Goal: Information Seeking & Learning: Learn about a topic

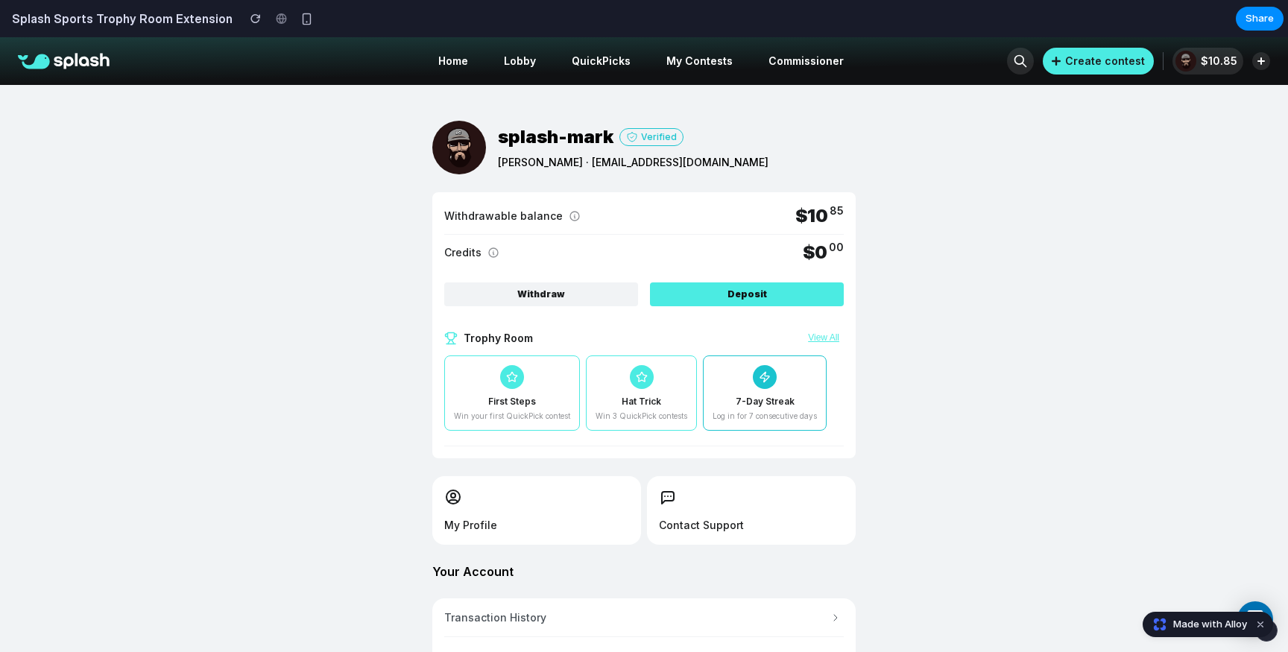
click at [826, 341] on button "View All" at bounding box center [824, 338] width 40 height 12
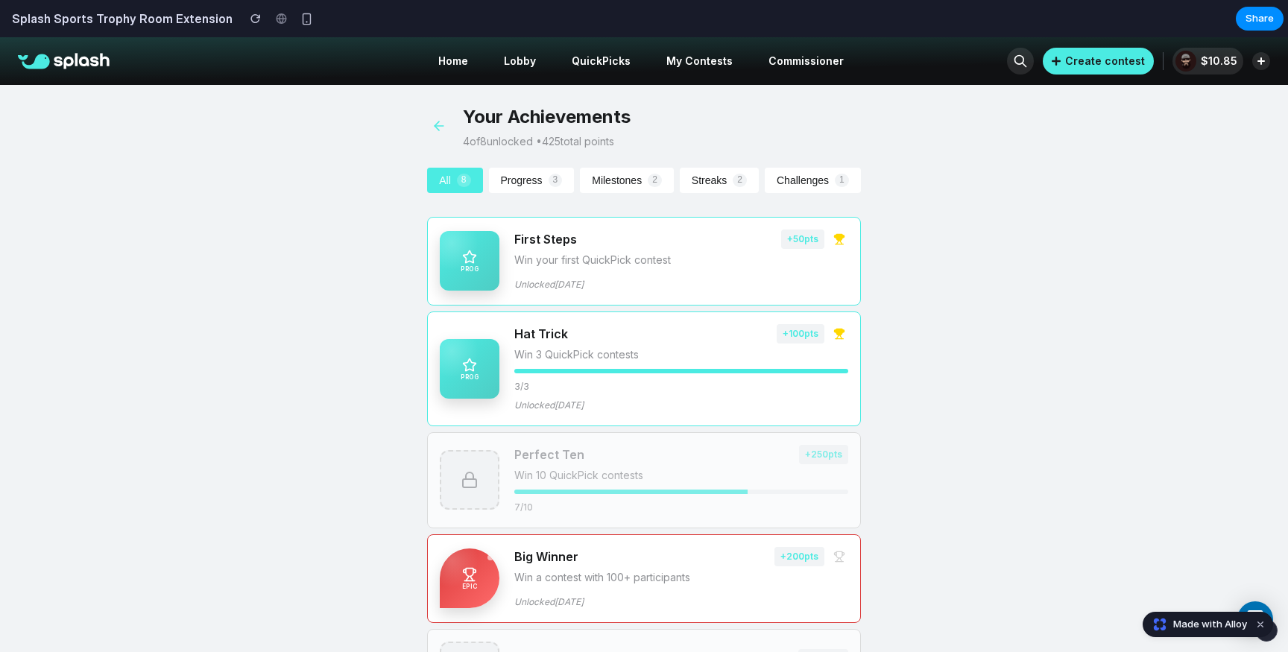
click at [530, 186] on button "Progress 3" at bounding box center [532, 180] width 86 height 25
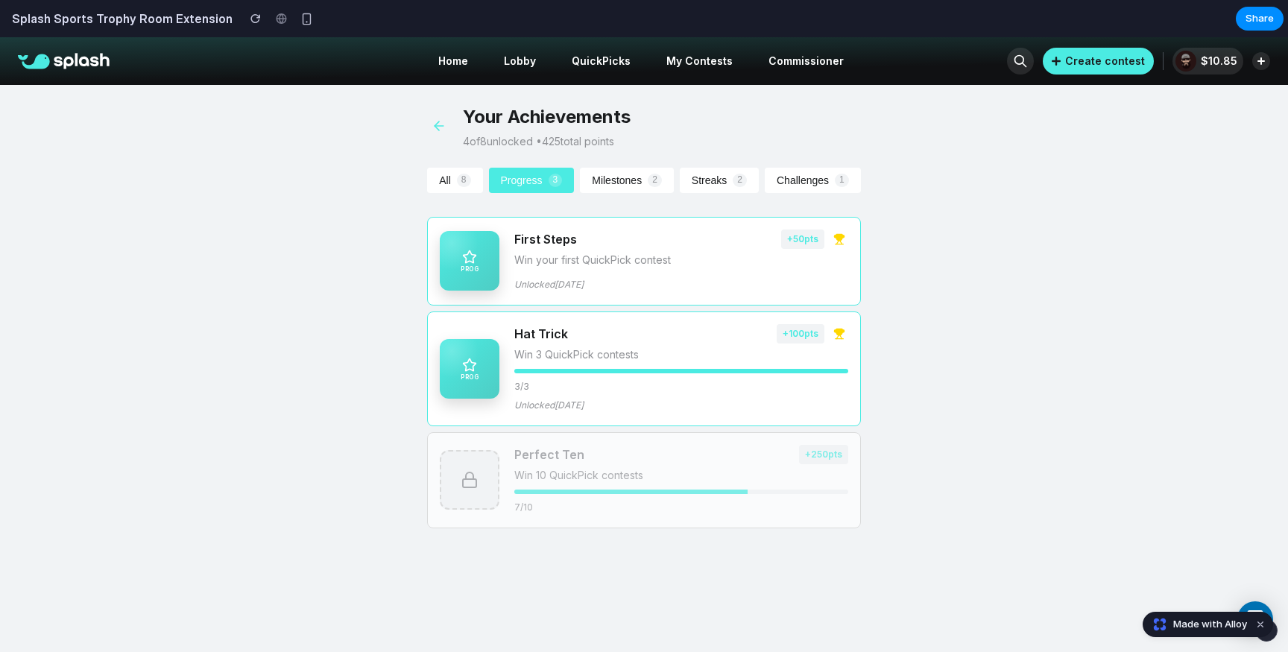
click at [594, 185] on button "Milestones 2" at bounding box center [627, 180] width 94 height 25
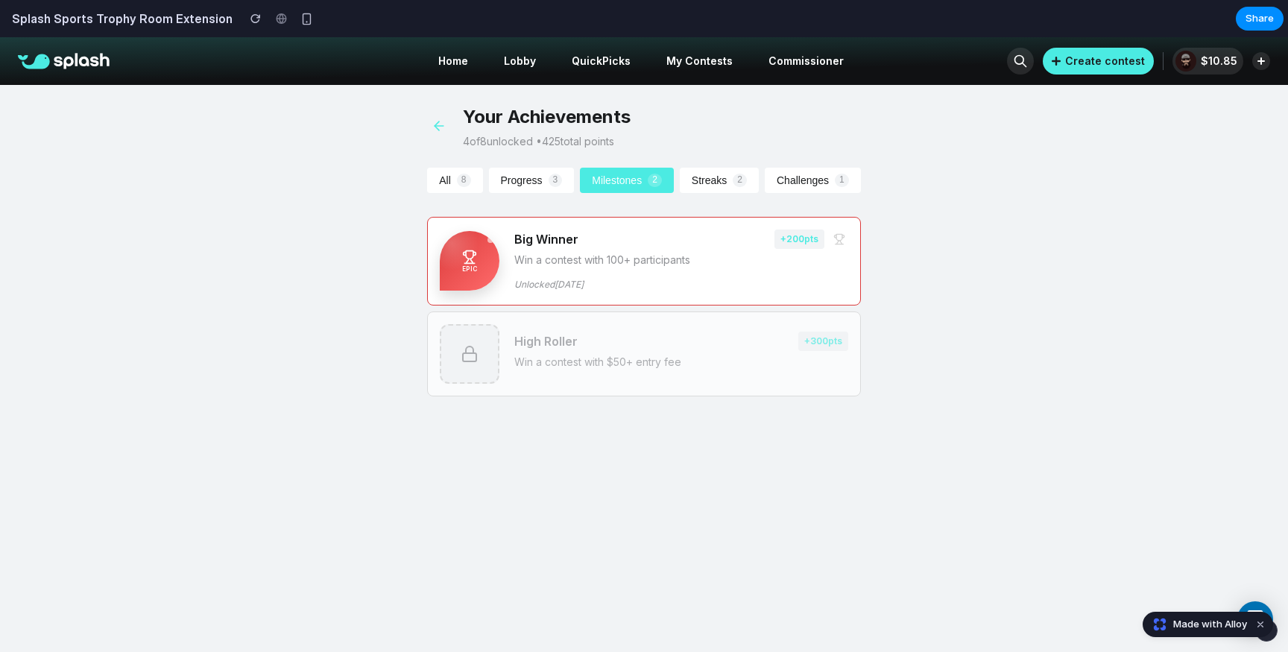
click at [699, 183] on button "Streaks 2" at bounding box center [719, 180] width 79 height 25
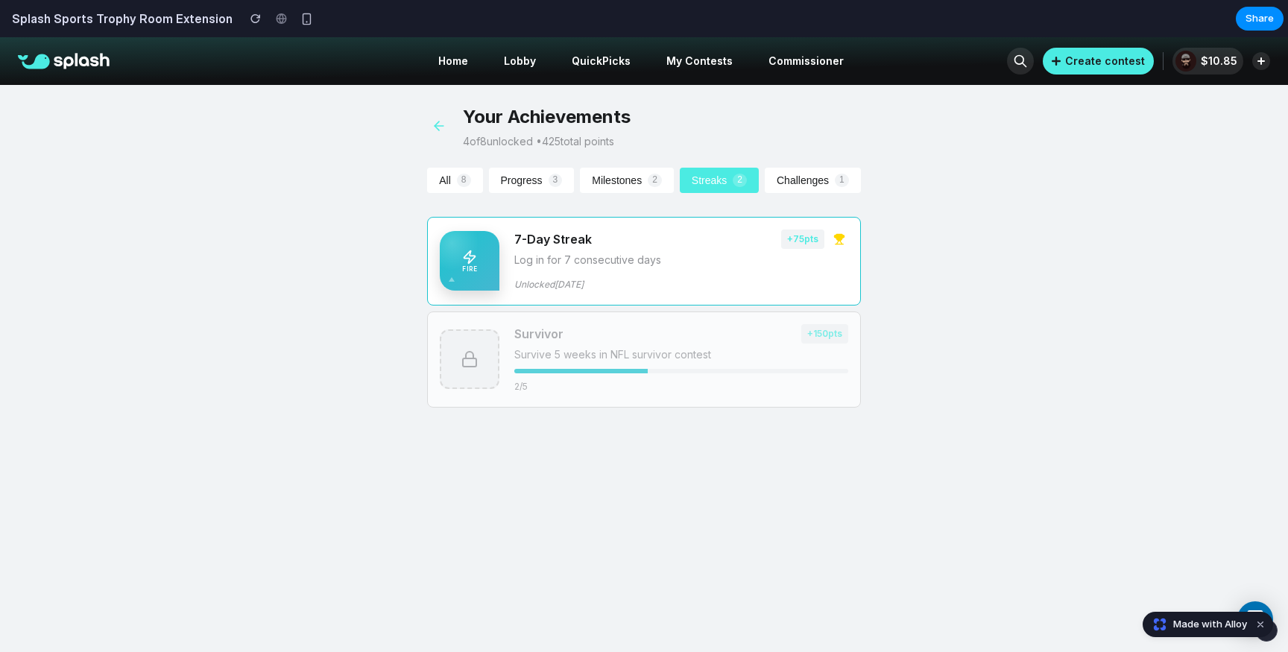
click at [787, 178] on button "Challenges 1" at bounding box center [813, 180] width 96 height 25
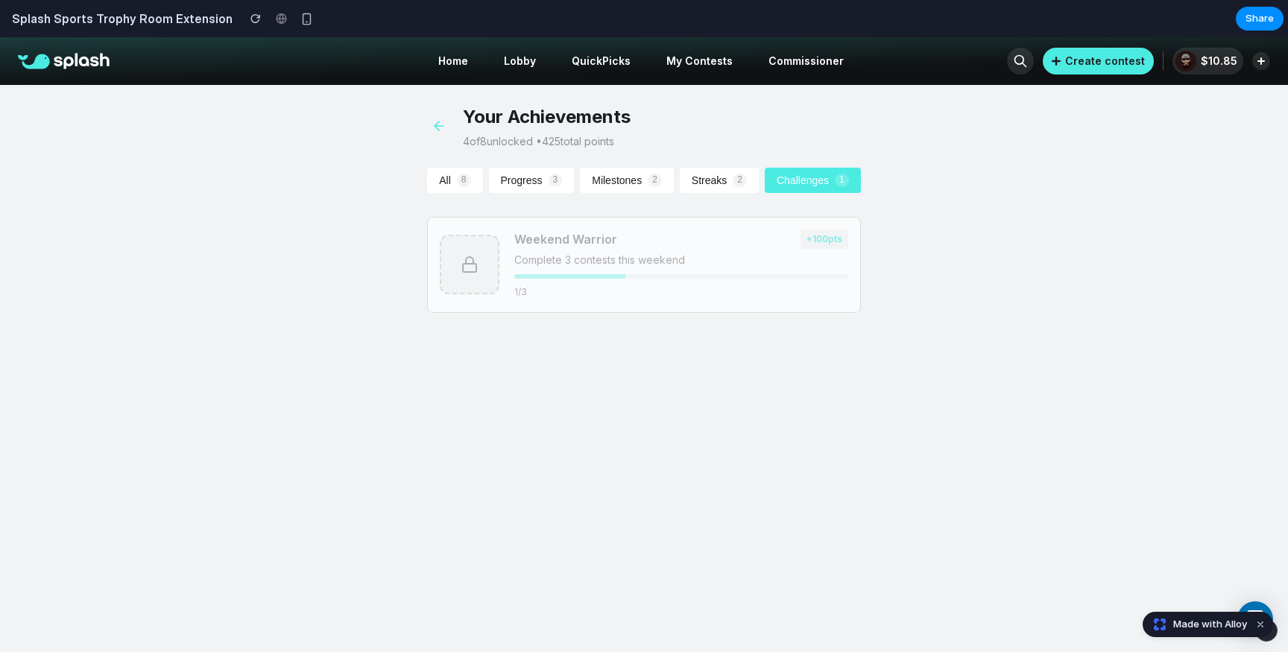
click at [459, 187] on button "All 8" at bounding box center [454, 180] width 55 height 25
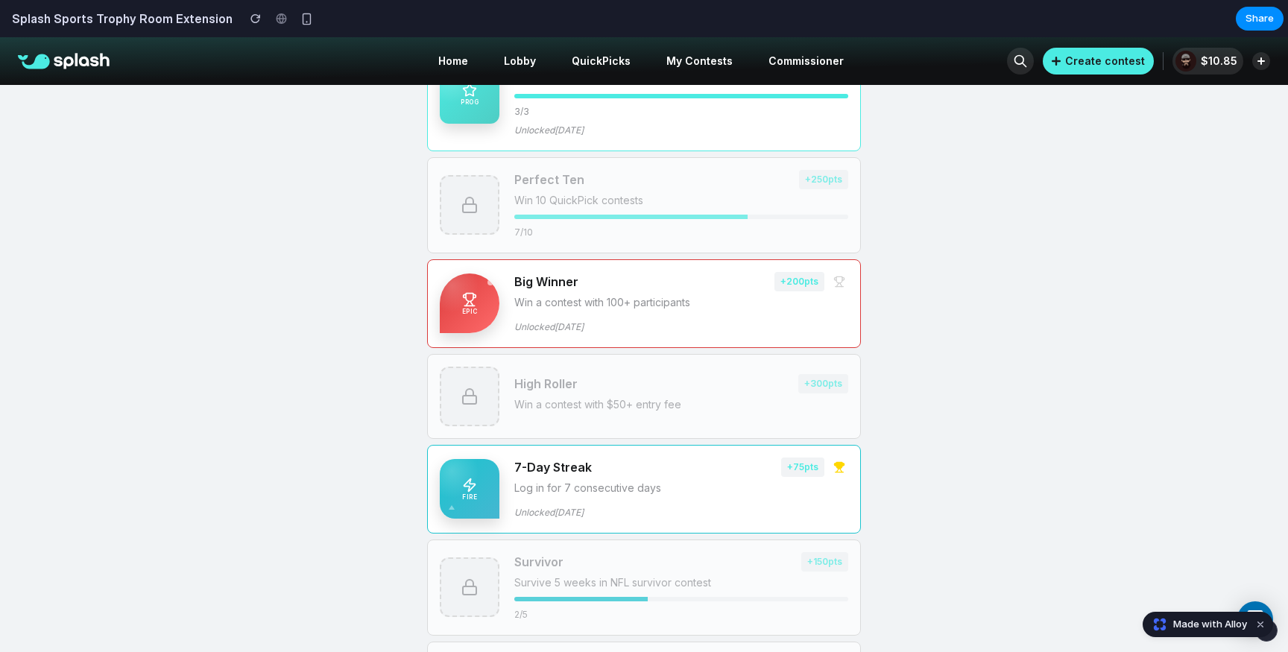
scroll to position [284, 0]
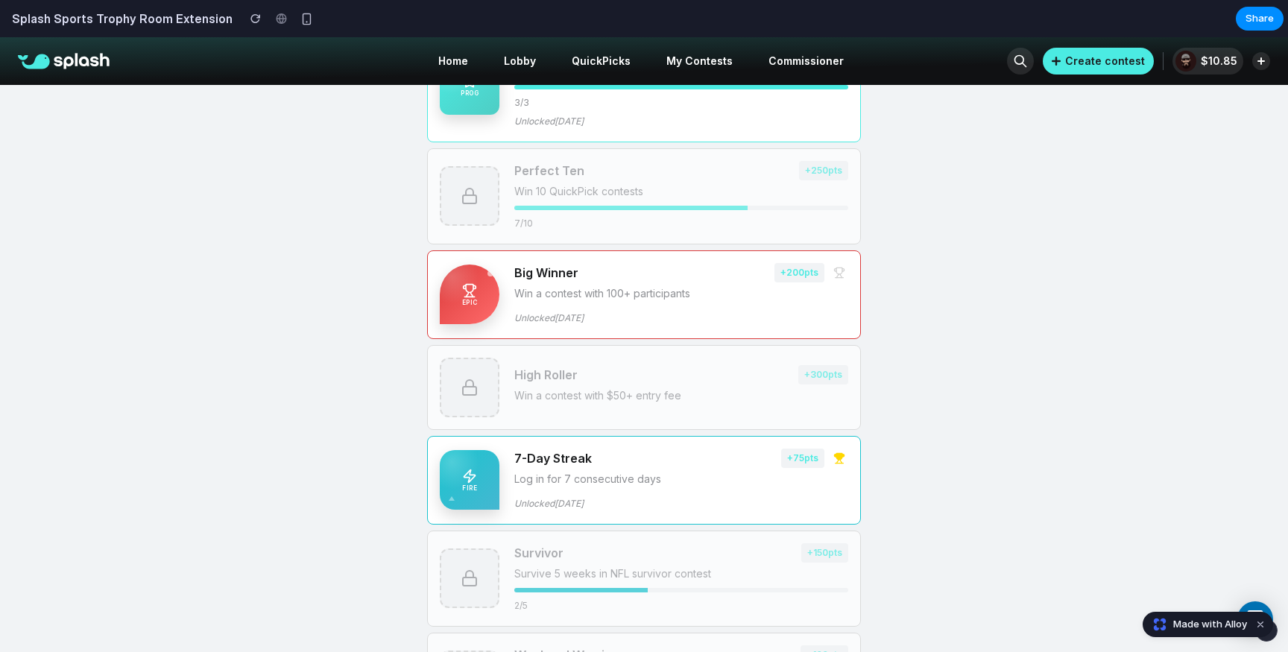
click at [836, 460] on icon at bounding box center [839, 456] width 6 height 7
click at [877, 450] on div "Your Achievements 4 of 8 unlocked • 425 total points All 8 Progress 3 Milestone…" at bounding box center [644, 277] width 1288 height 952
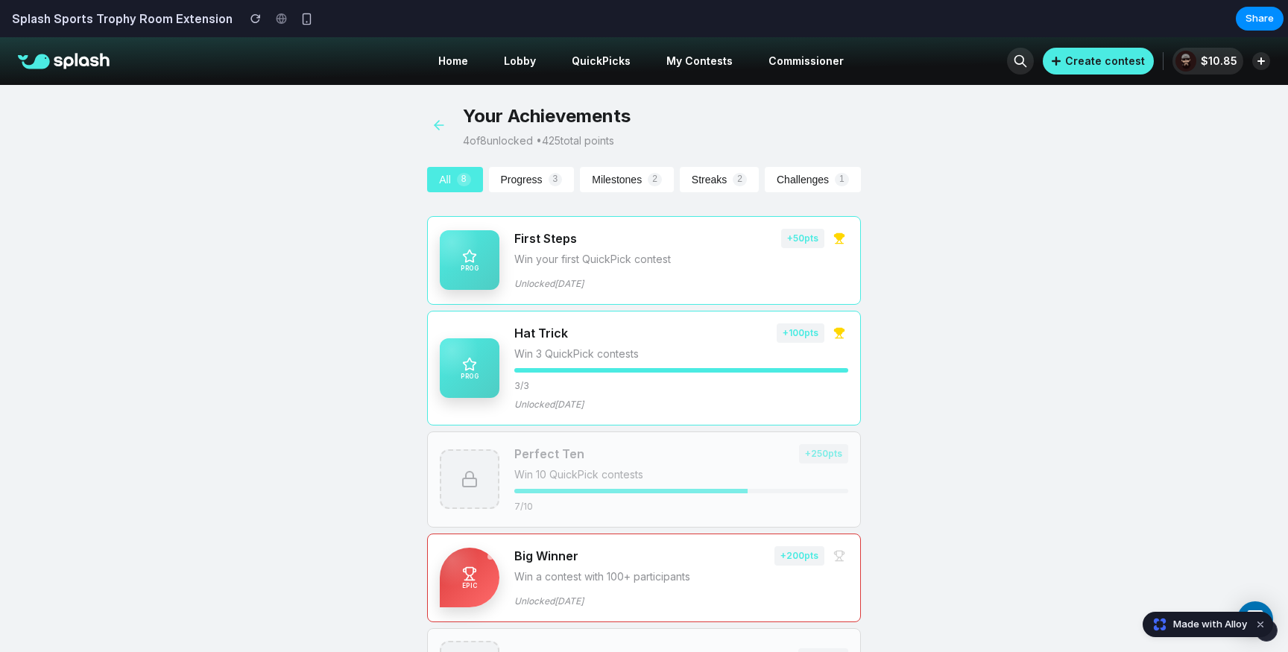
scroll to position [0, 0]
click at [432, 126] on icon at bounding box center [439, 126] width 15 height 15
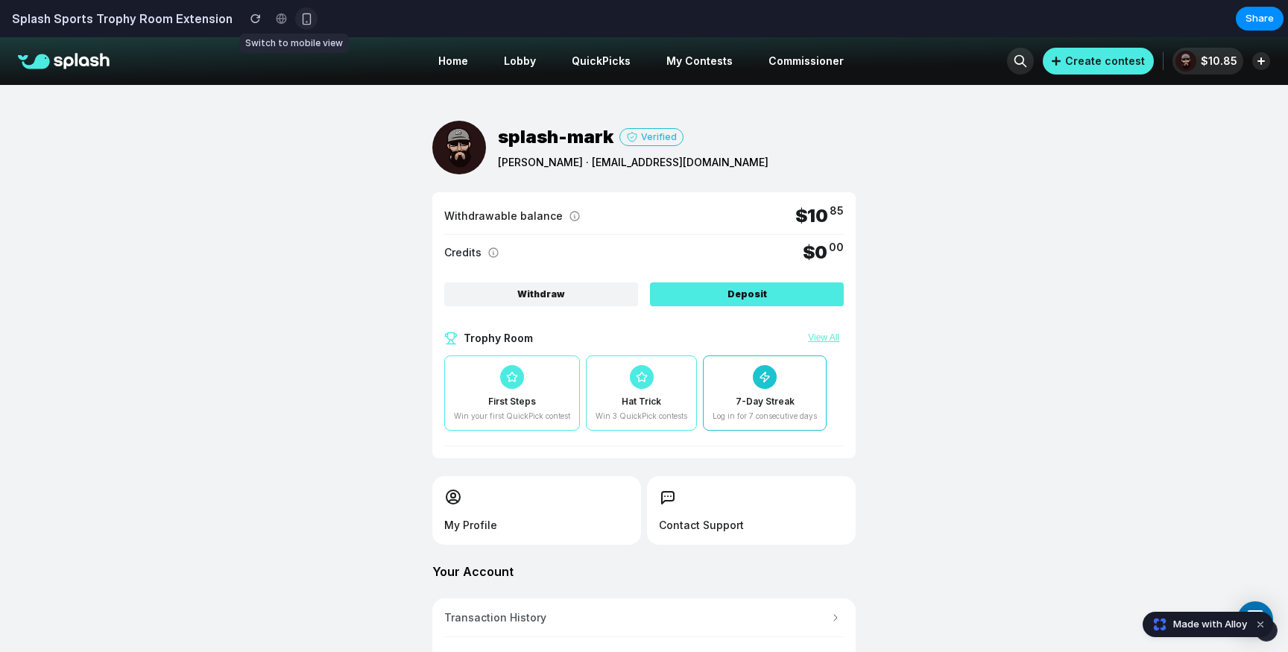
click at [300, 20] on div "button" at bounding box center [306, 19] width 13 height 13
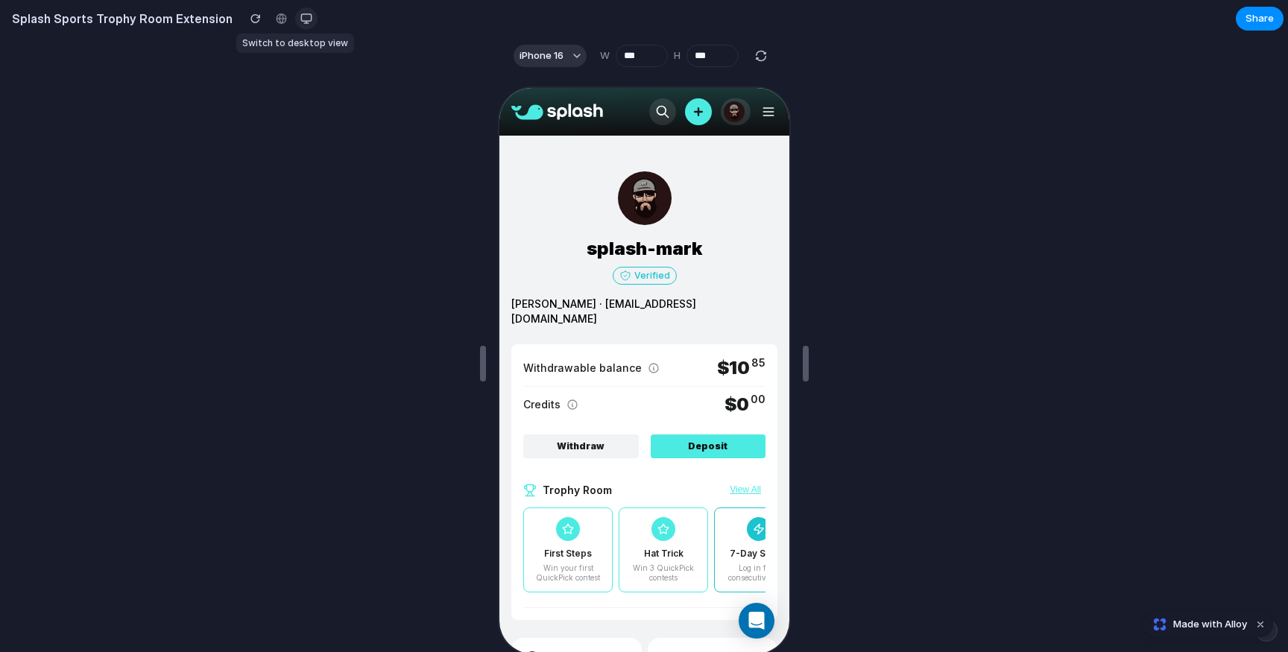
click at [300, 20] on div "button" at bounding box center [306, 19] width 12 height 12
